Goal: Task Accomplishment & Management: Use online tool/utility

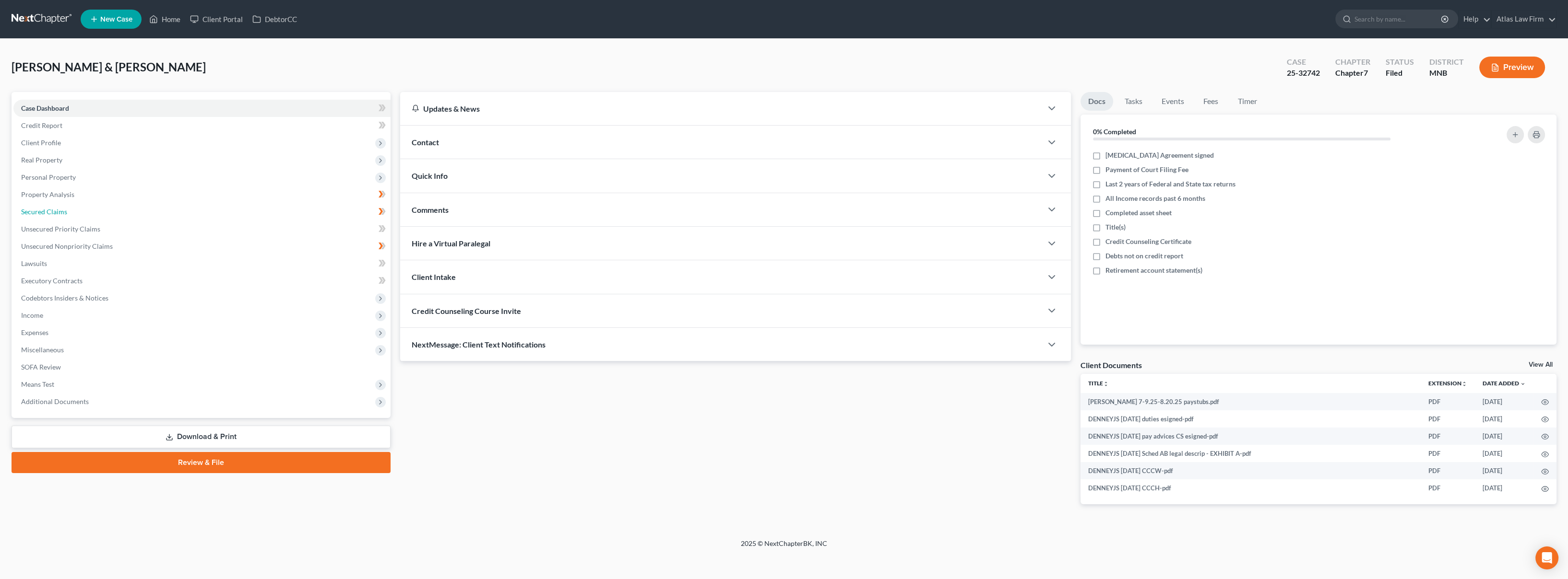
click at [124, 213] on link "Secured Claims" at bounding box center [202, 212] width 377 height 17
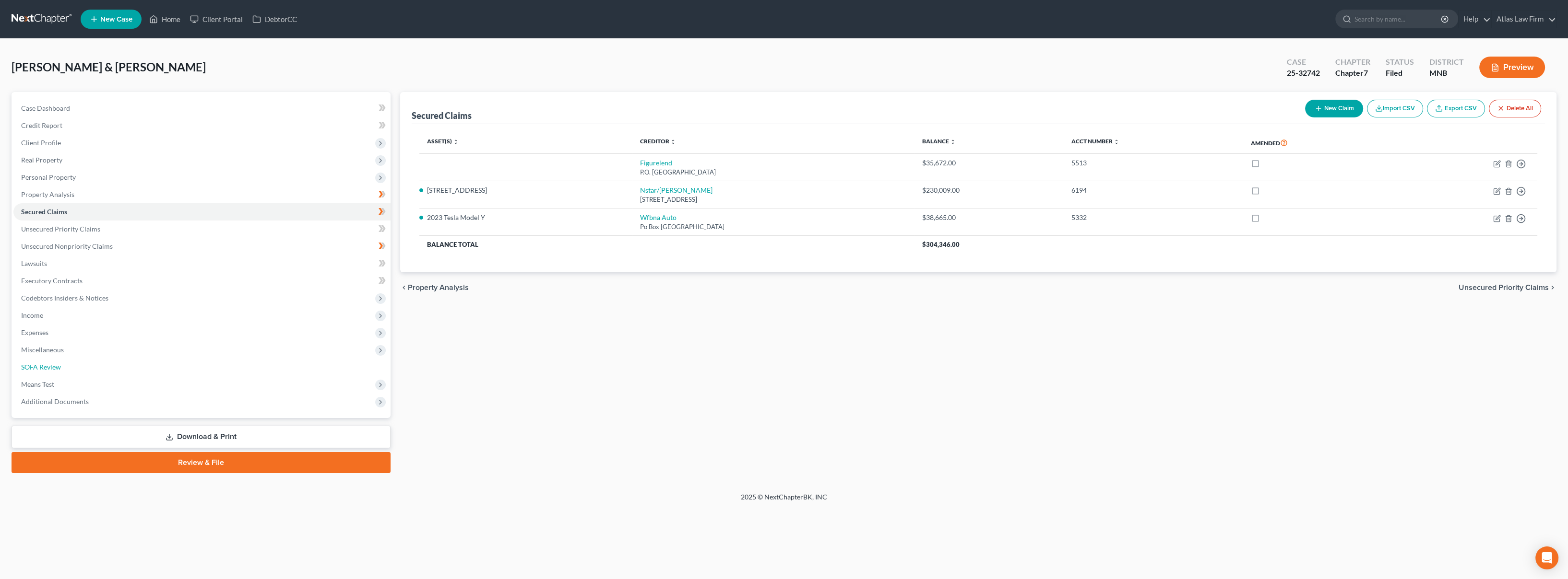
click at [60, 370] on span "SOFA Review" at bounding box center [40, 367] width 40 height 8
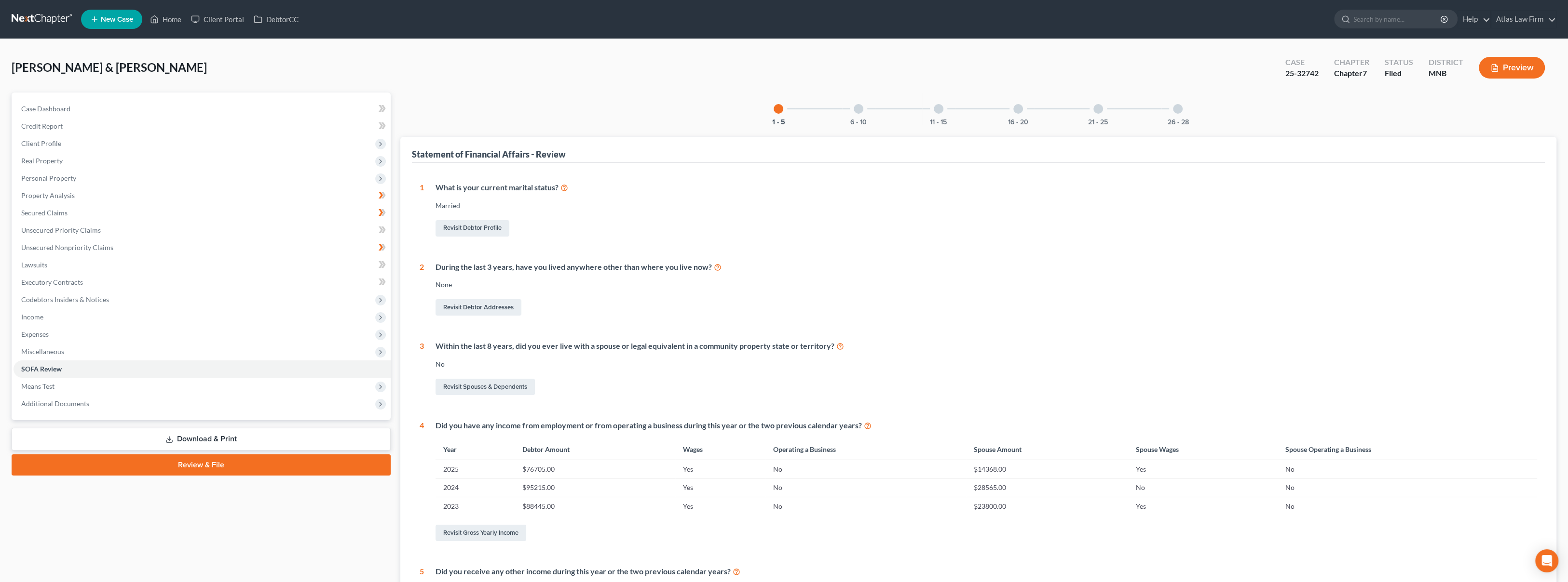
click at [68, 353] on span "Miscellaneous" at bounding box center [202, 352] width 377 height 18
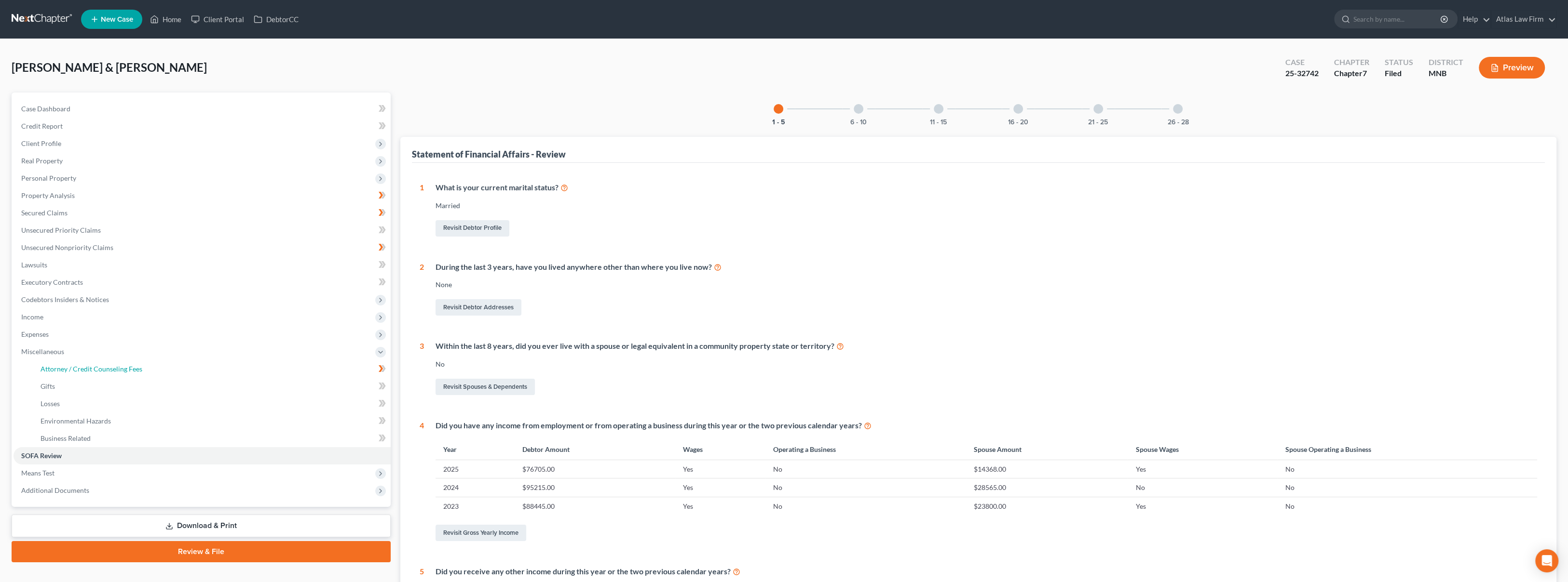
click at [78, 372] on link "Attorney / Credit Counseling Fees" at bounding box center [211, 369] width 358 height 18
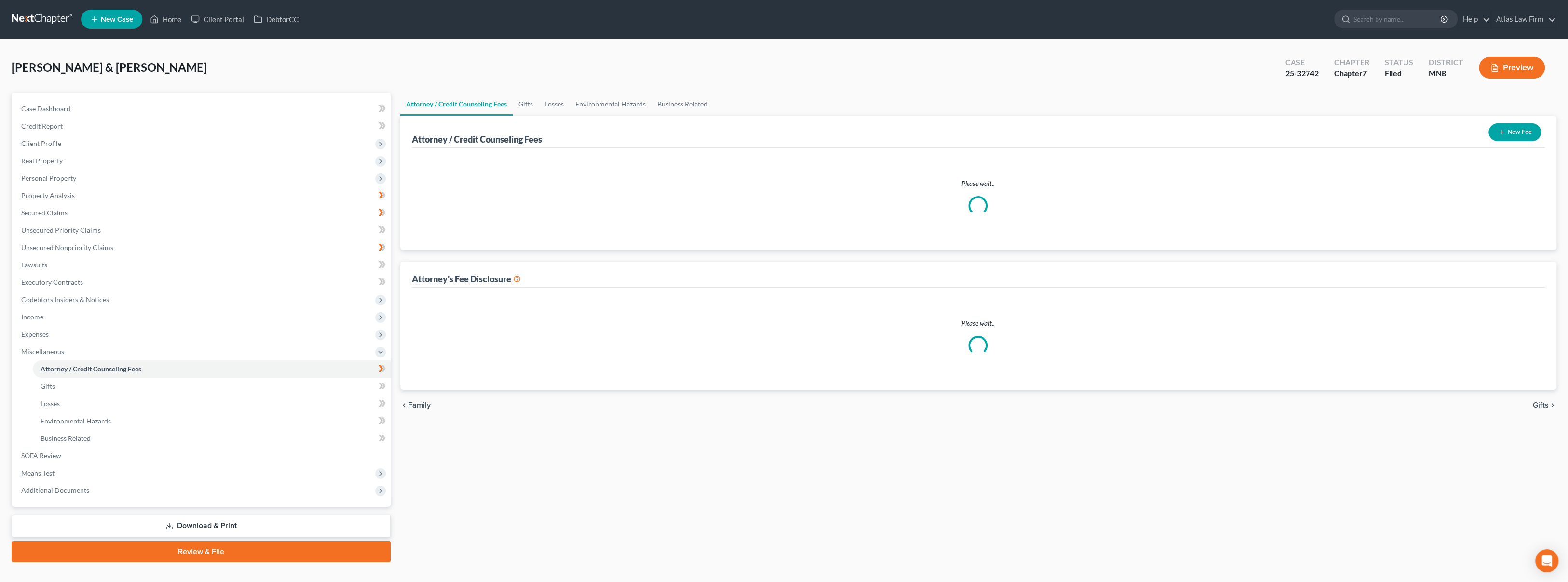
select select "0"
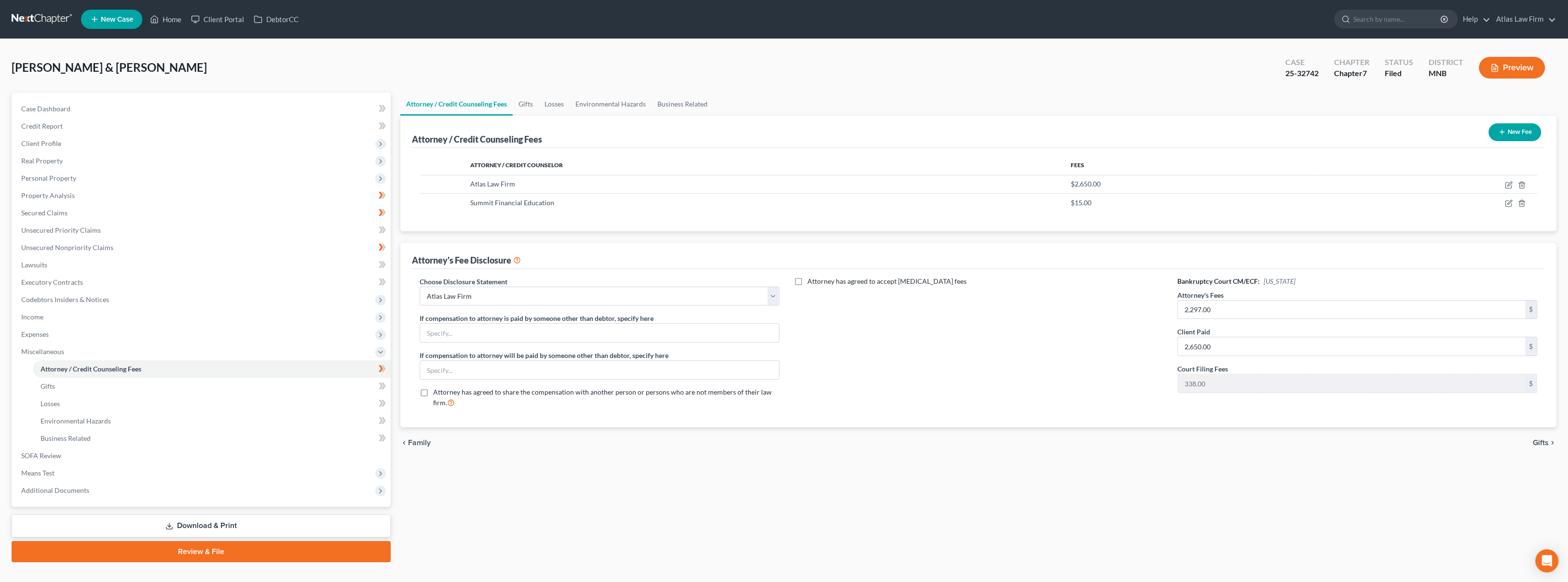
click at [1496, 70] on icon "button" at bounding box center [1494, 68] width 9 height 9
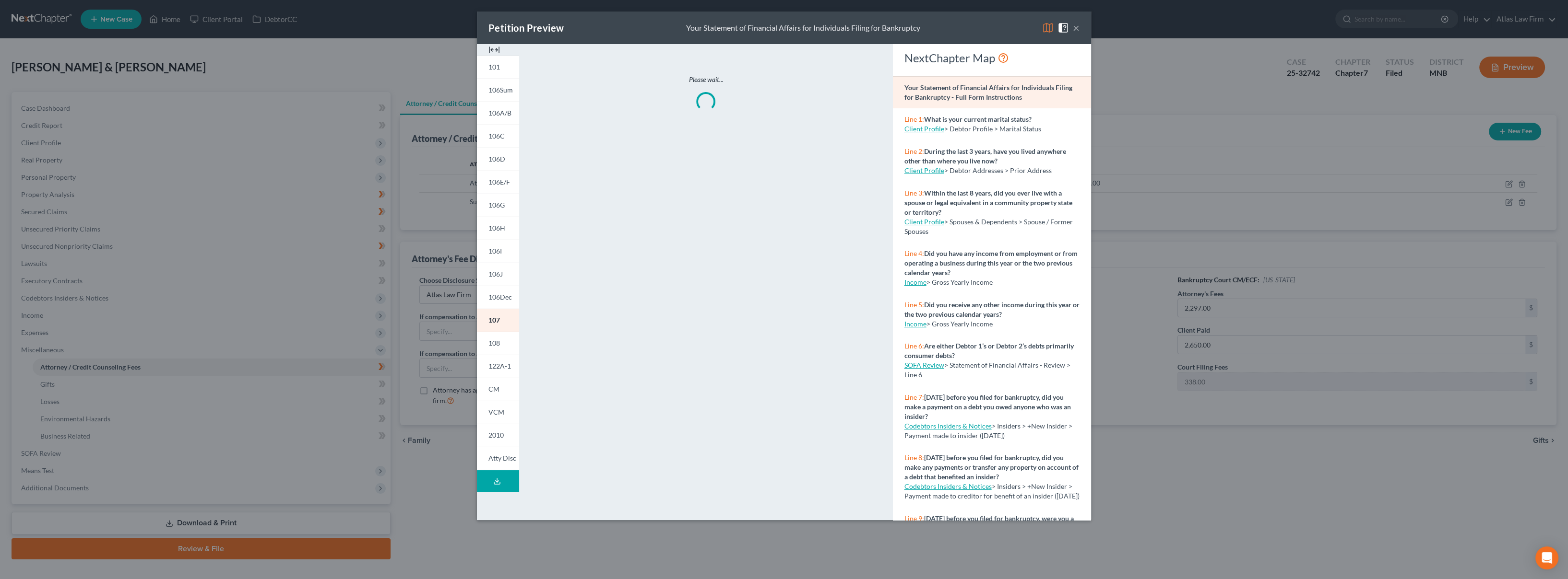
click at [1045, 31] on img at bounding box center [1048, 28] width 11 height 11
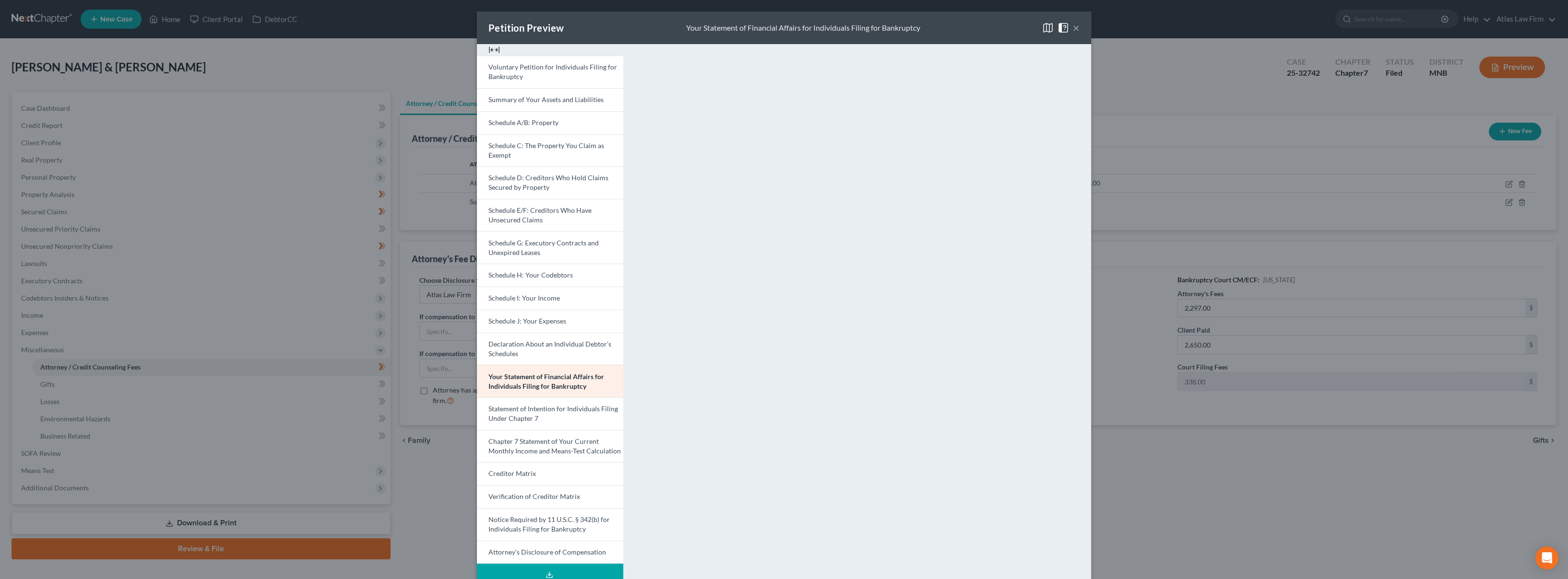
click at [522, 408] on span "Statement of Intention for Individuals Filing Under Chapter 7" at bounding box center [553, 414] width 130 height 17
click at [1073, 28] on button "×" at bounding box center [1076, 28] width 7 height 11
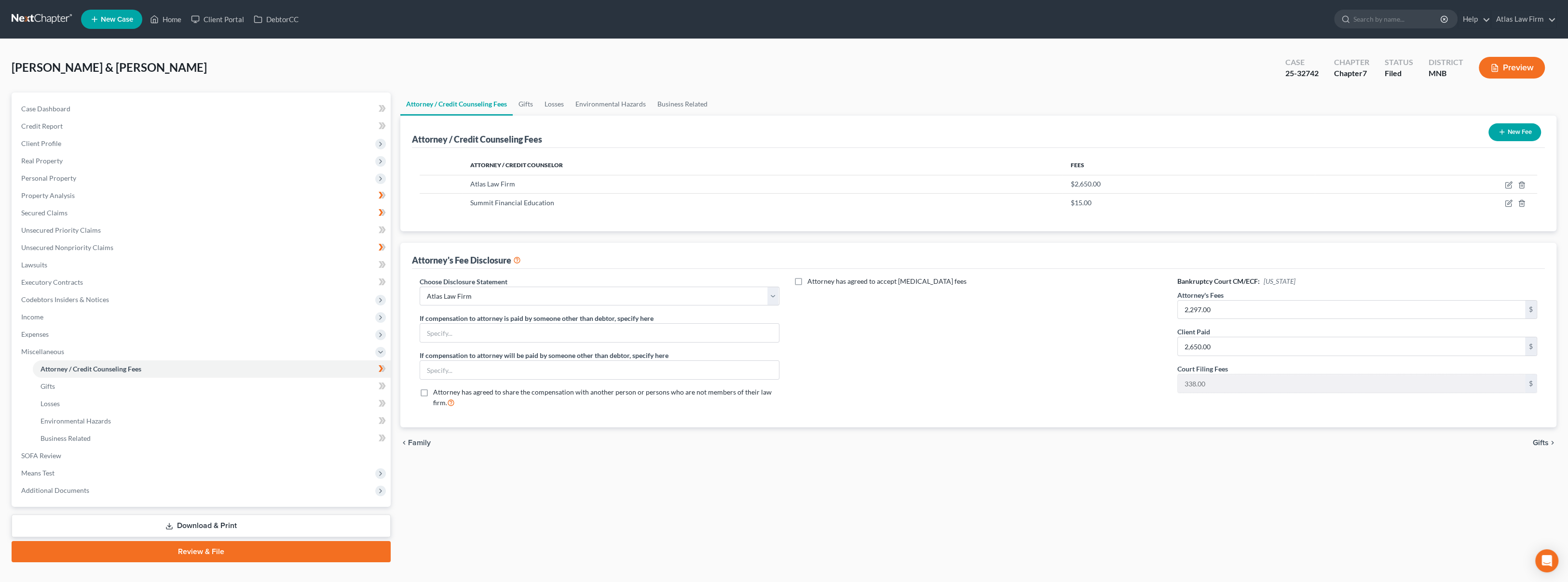
drag, startPoint x: 1124, startPoint y: 85, endPoint x: 1137, endPoint y: 84, distance: 13.0
click at [1124, 85] on div "Denney, John & Samantha Upgraded Case 25-32742 Chapter Chapter 7 Status Filed D…" at bounding box center [784, 72] width 1545 height 42
drag, startPoint x: 1318, startPoint y: 72, endPoint x: 1287, endPoint y: 72, distance: 31.0
click at [1287, 72] on div "Case 25-32742" at bounding box center [1302, 69] width 49 height 28
copy div "25-32742"
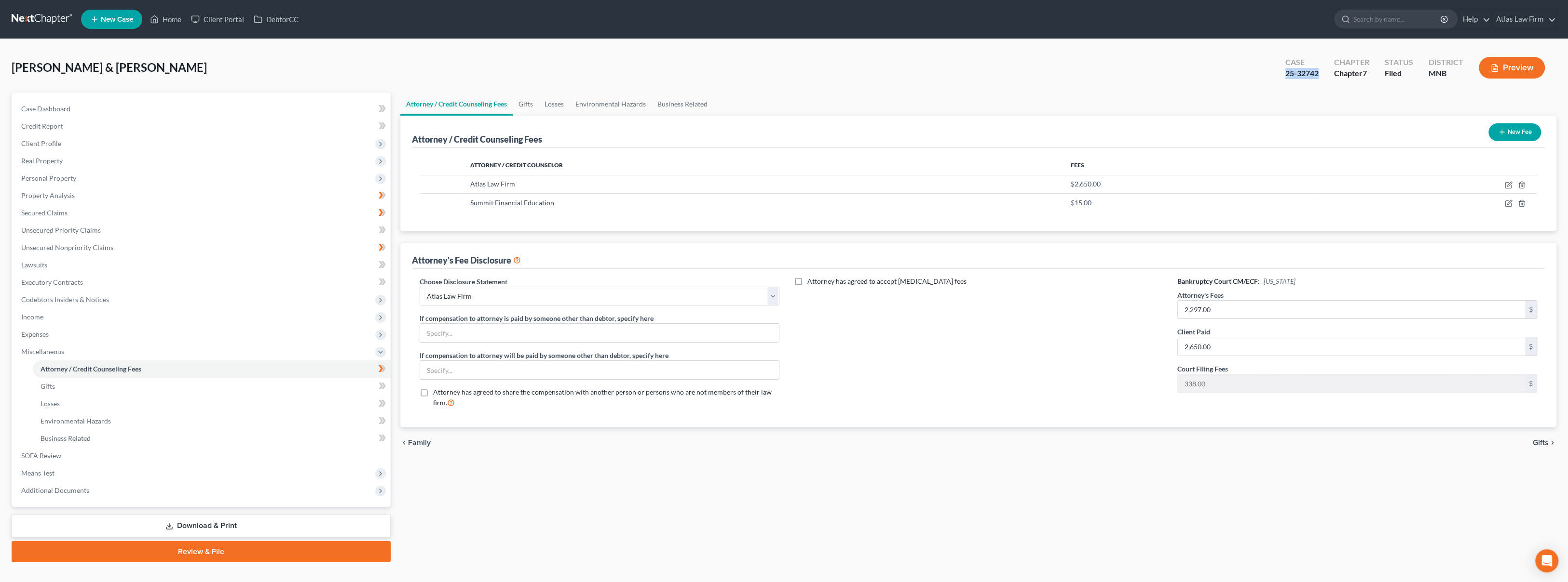
click at [1126, 90] on div "Denney, John & Samantha Upgraded Case 25-32742 Chapter Chapter 7 Status Filed D…" at bounding box center [784, 72] width 1545 height 42
click at [101, 218] on link "Secured Claims" at bounding box center [202, 213] width 377 height 18
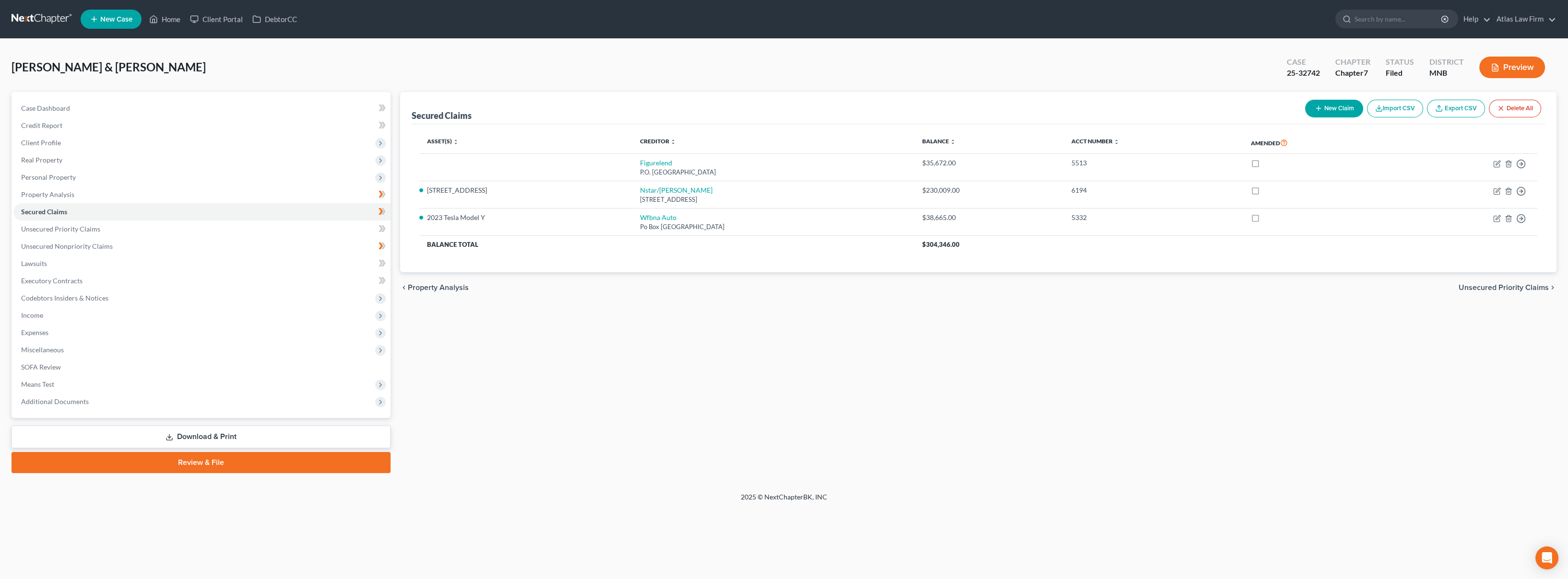
drag, startPoint x: 1137, startPoint y: 65, endPoint x: 832, endPoint y: 112, distance: 308.6
click at [1137, 64] on div "Denney, John & Samantha Upgraded Case 25-32742 Chapter Chapter 7 Status Filed D…" at bounding box center [784, 71] width 1545 height 42
click at [48, 20] on link at bounding box center [42, 20] width 61 height 17
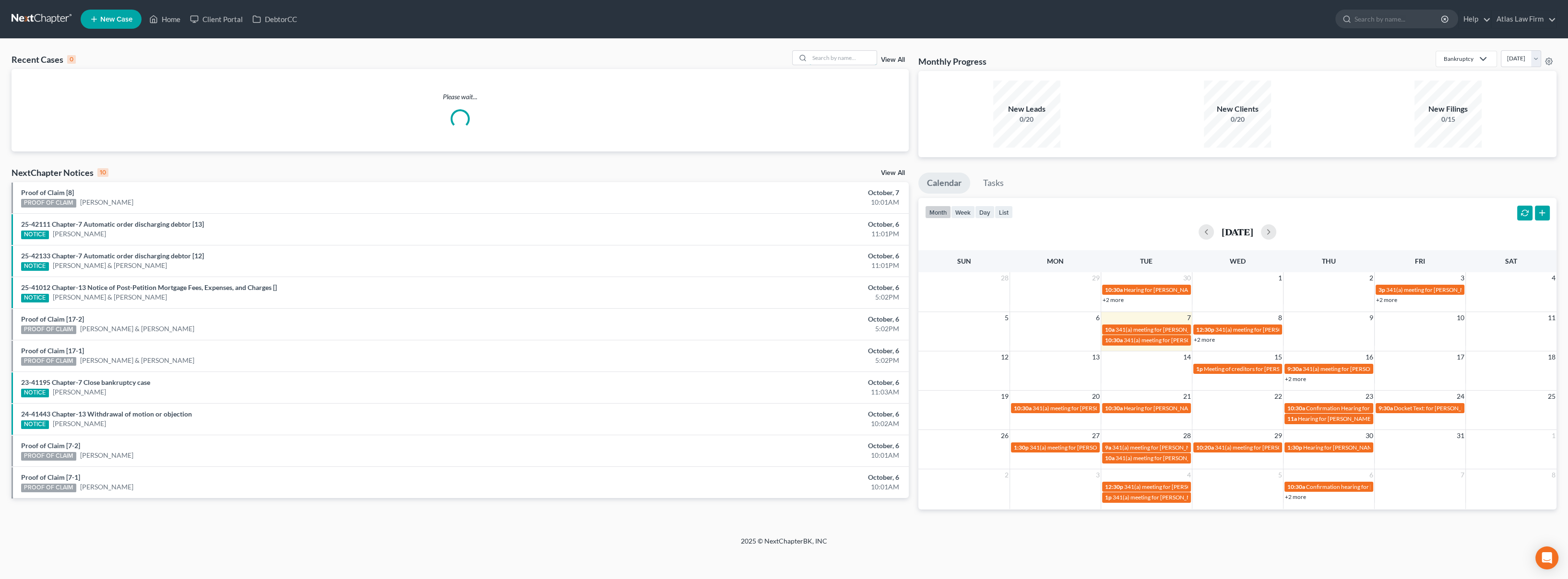
click at [831, 59] on input "search" at bounding box center [843, 58] width 67 height 14
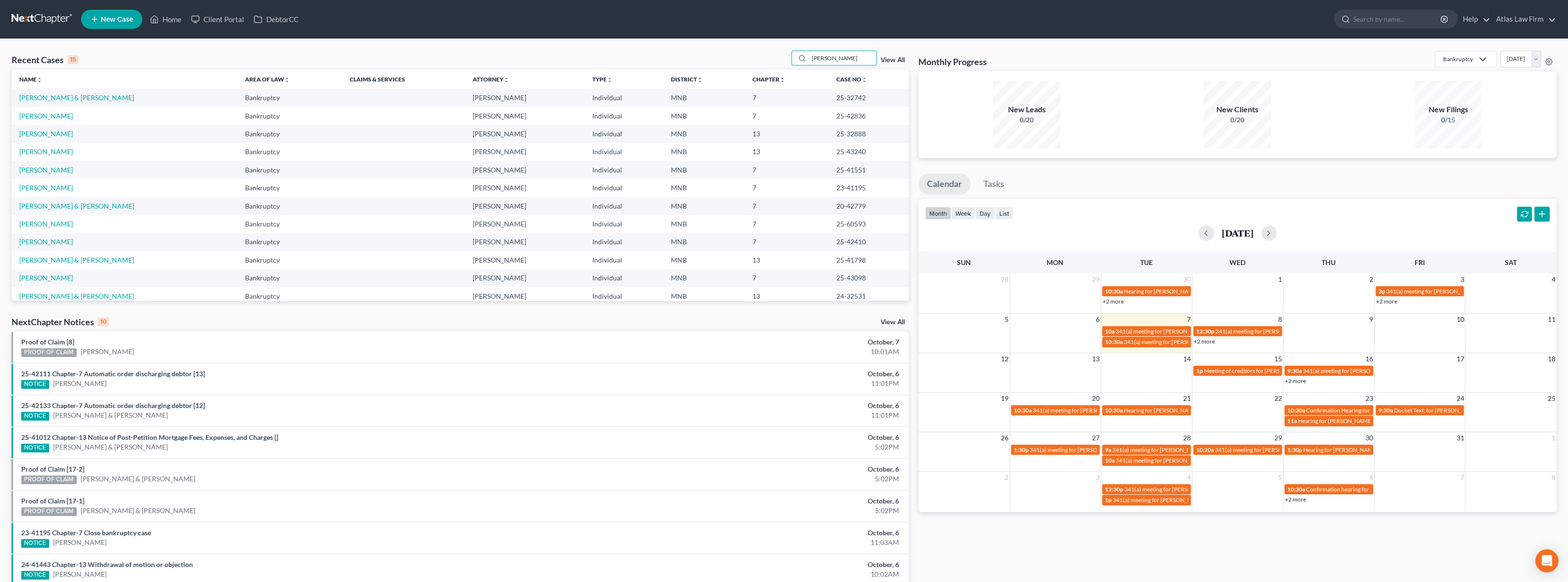
type input "[PERSON_NAME]"
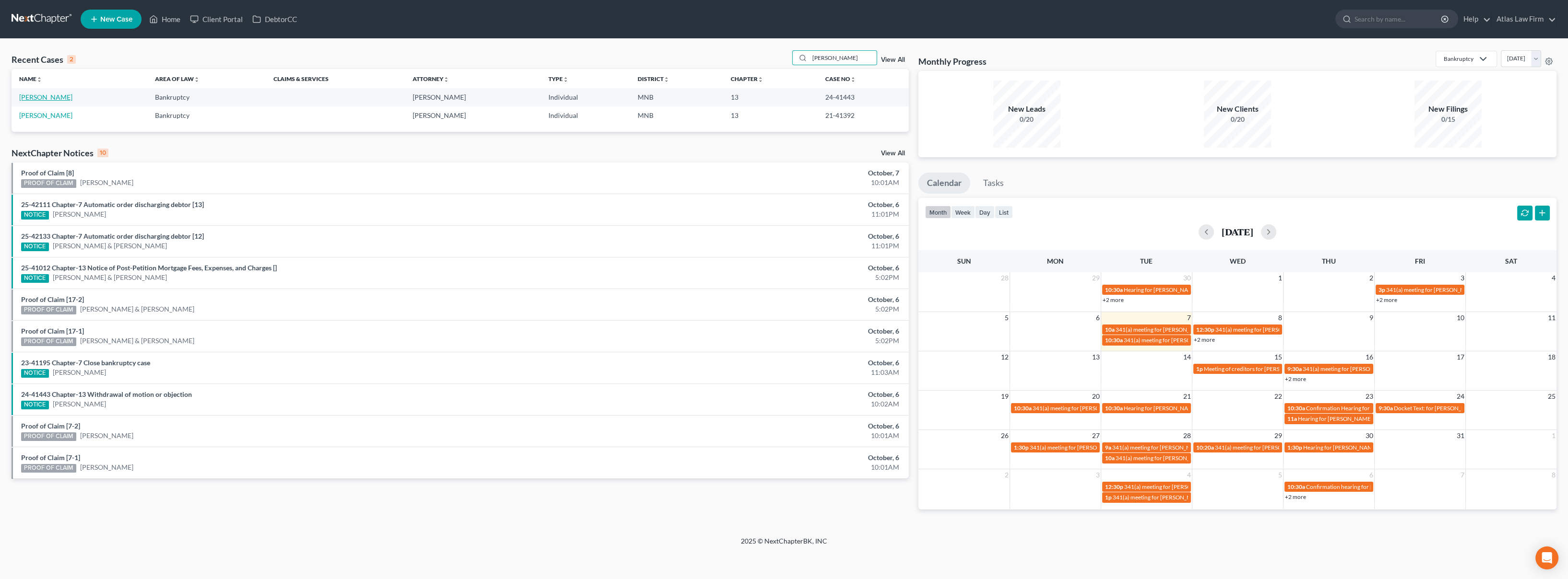
click at [43, 95] on link "[PERSON_NAME]" at bounding box center [46, 97] width 53 height 8
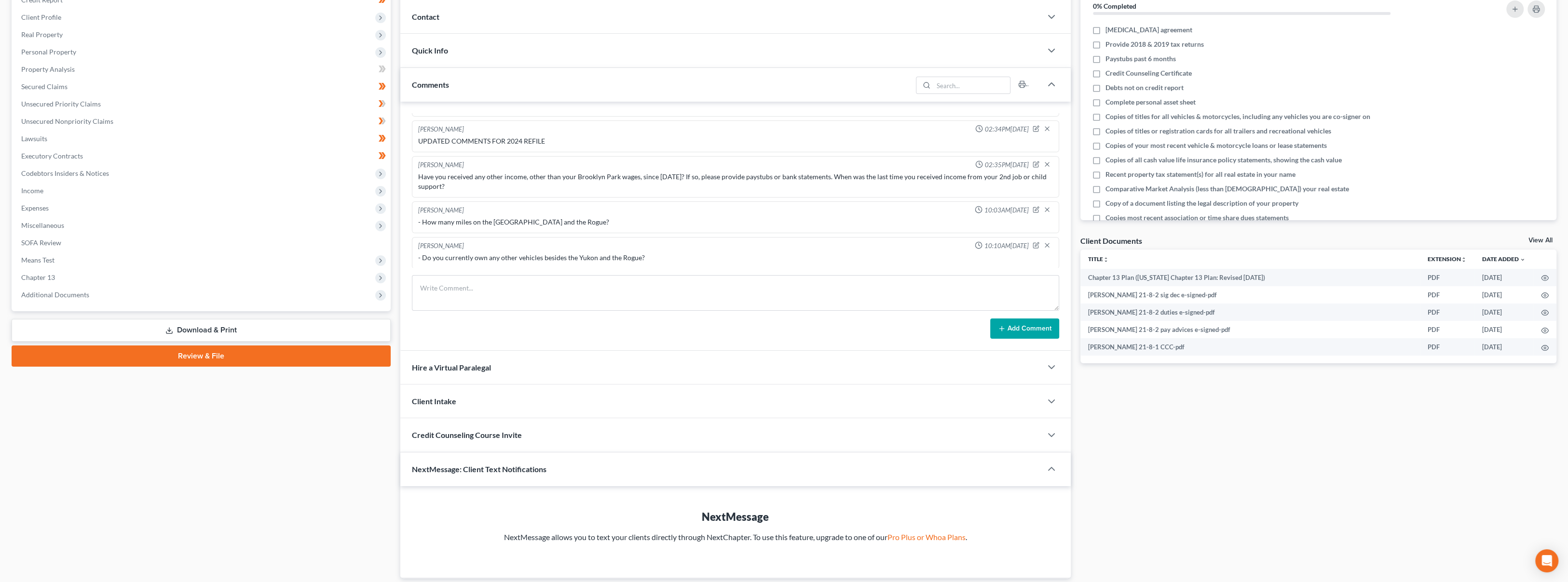
scroll to position [158, 0]
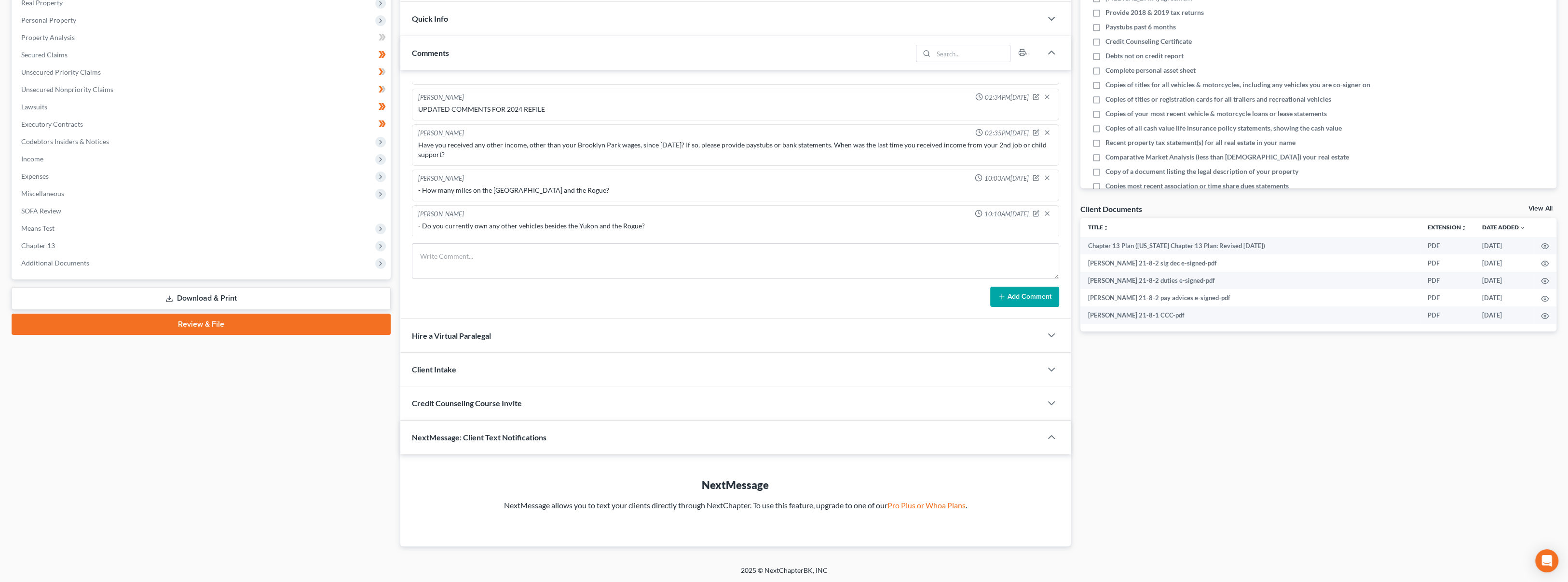
click at [103, 264] on span "Additional Documents" at bounding box center [202, 263] width 377 height 18
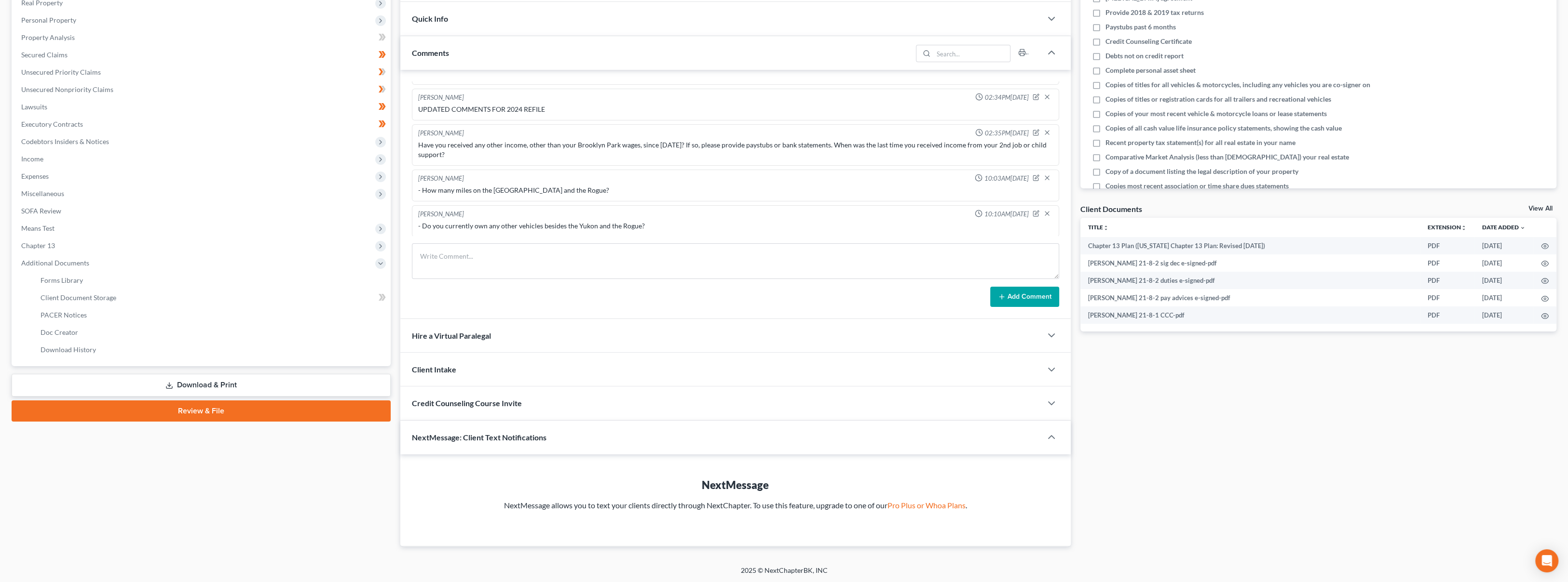
click at [101, 246] on span "Chapter 13" at bounding box center [202, 246] width 377 height 18
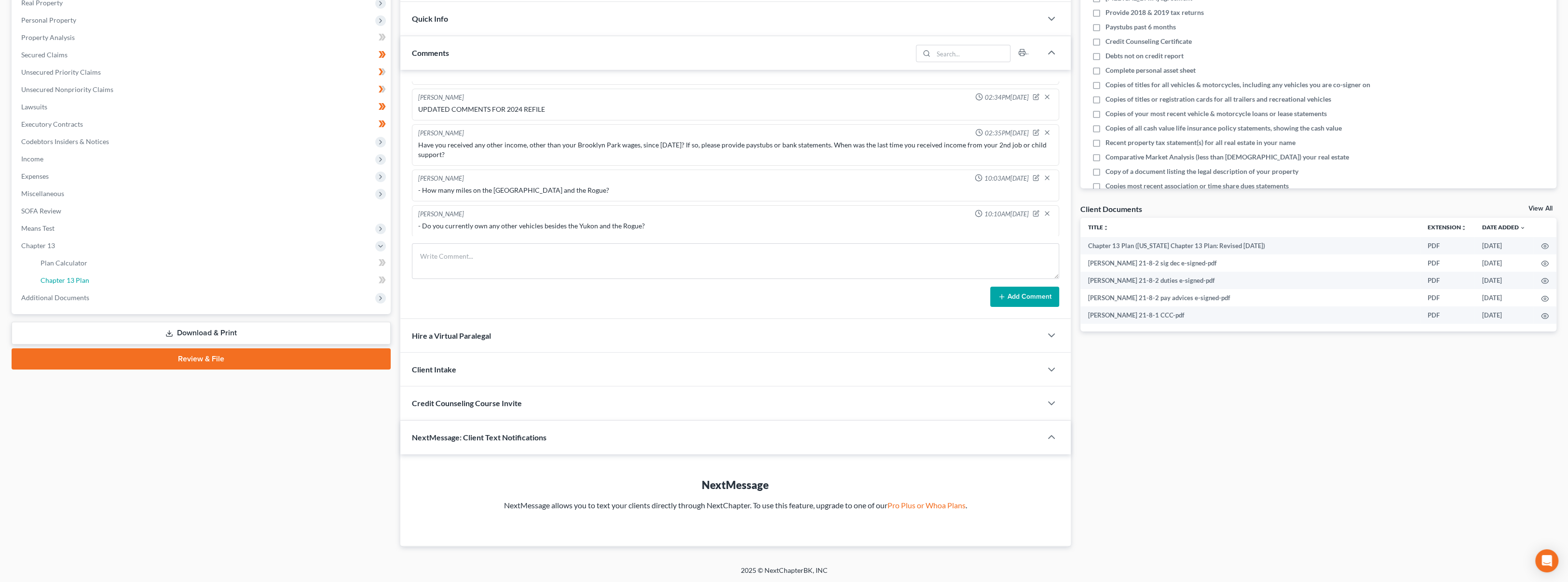
click at [100, 283] on link "Chapter 13 Plan" at bounding box center [211, 281] width 358 height 18
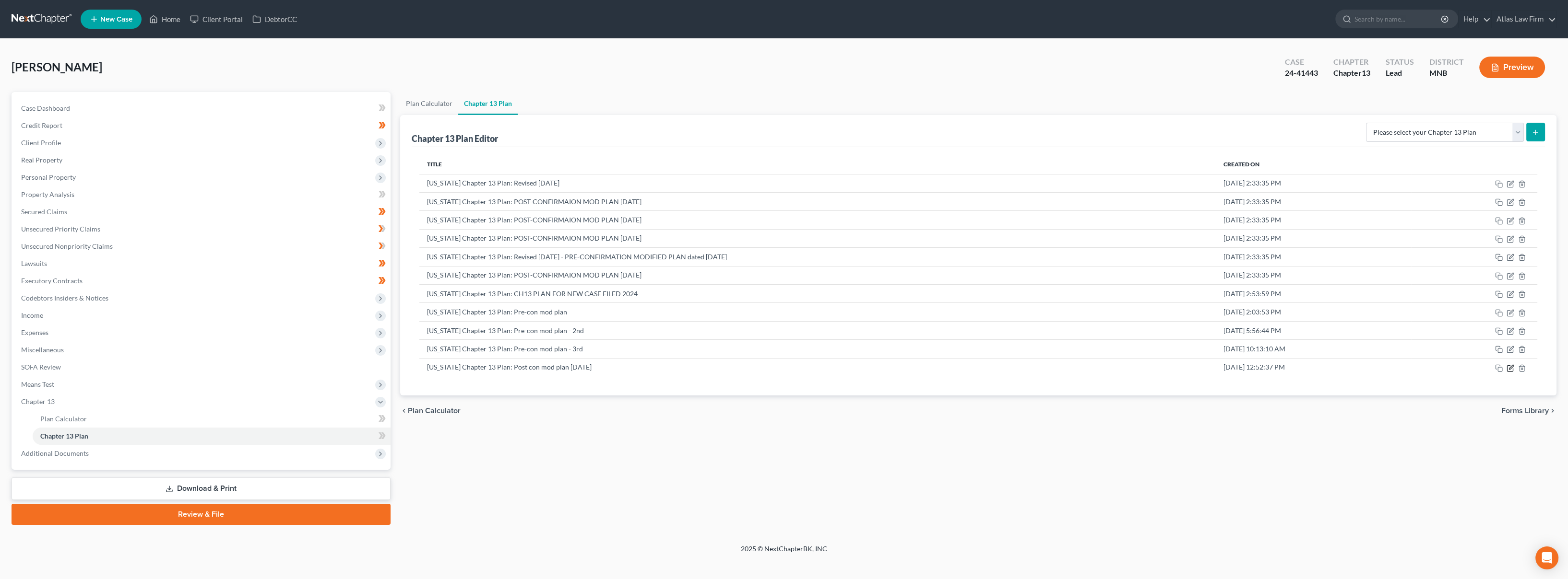
click at [1509, 370] on icon "button" at bounding box center [1510, 368] width 6 height 6
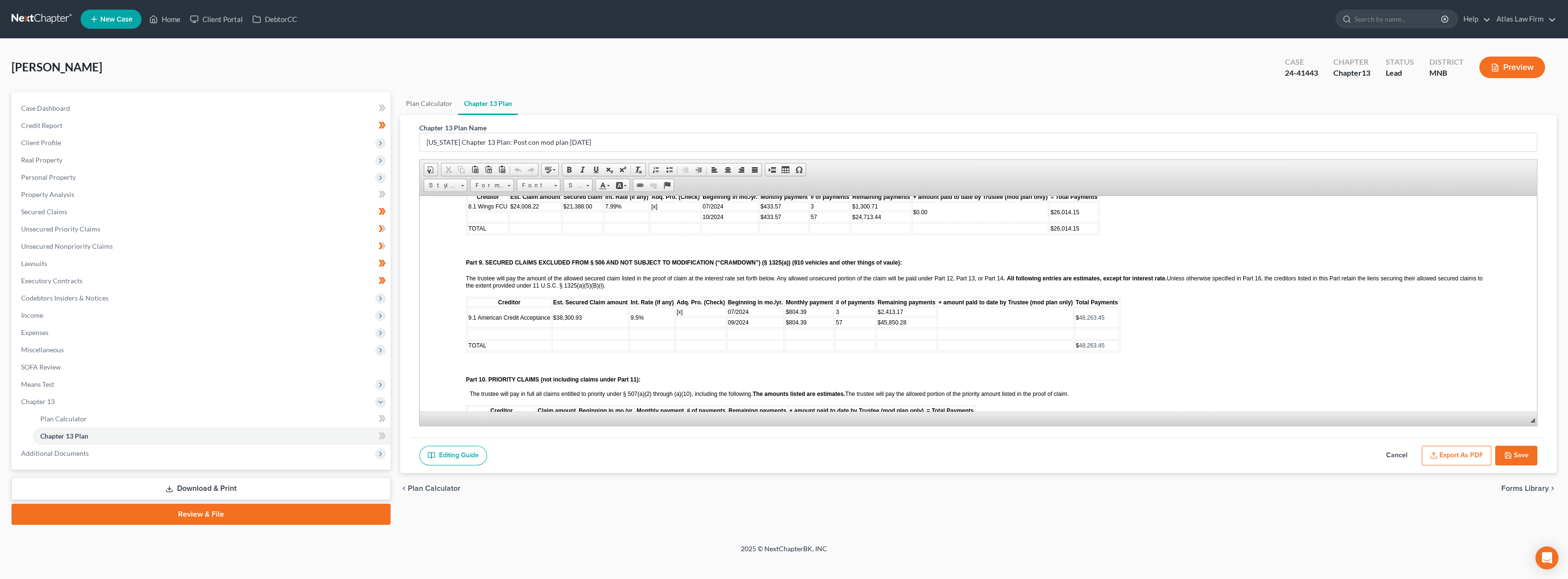
scroll to position [905, 0]
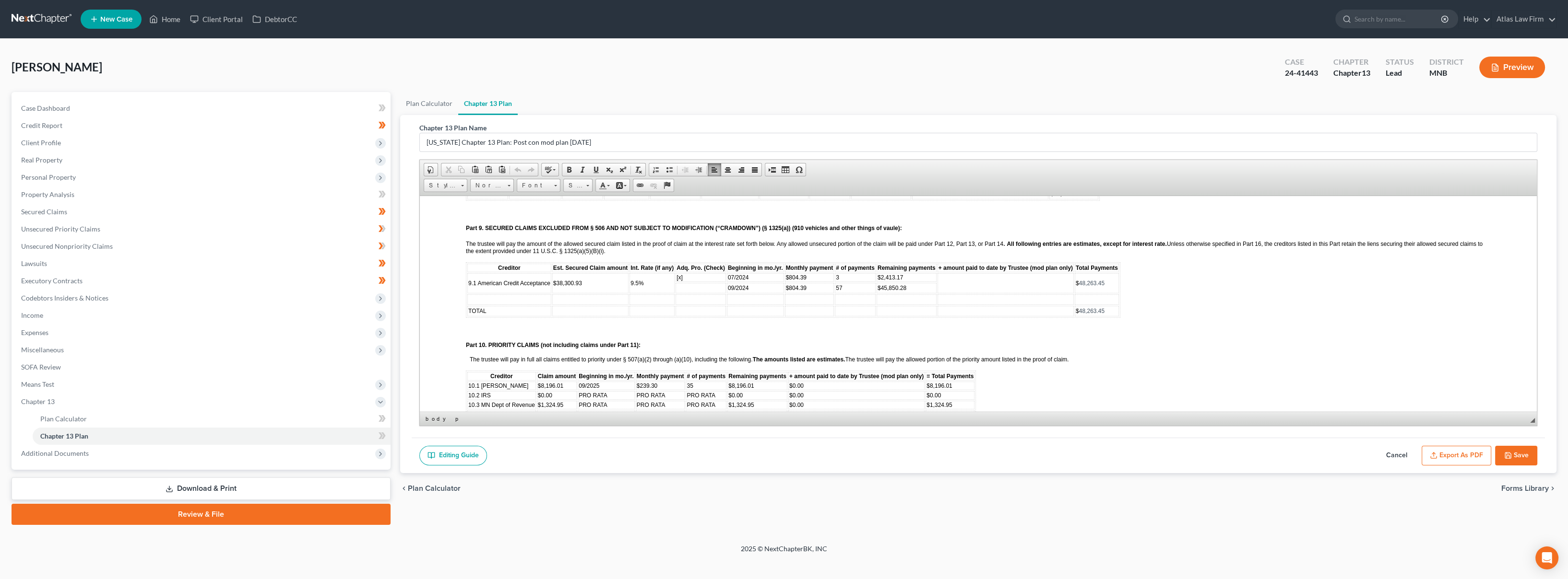
click at [892, 294] on td at bounding box center [906, 299] width 60 height 11
click at [808, 282] on td "$804.39" at bounding box center [810, 288] width 49 height 11
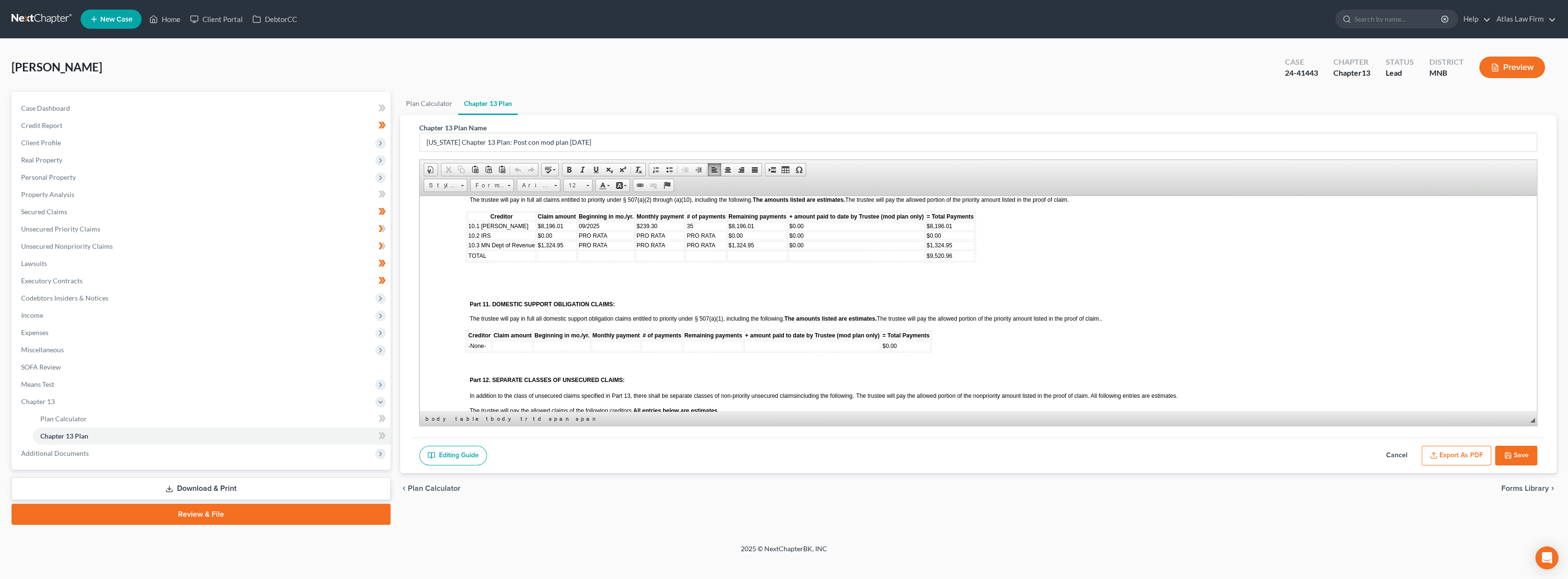
scroll to position [1065, 0]
